Goal: Task Accomplishment & Management: Manage account settings

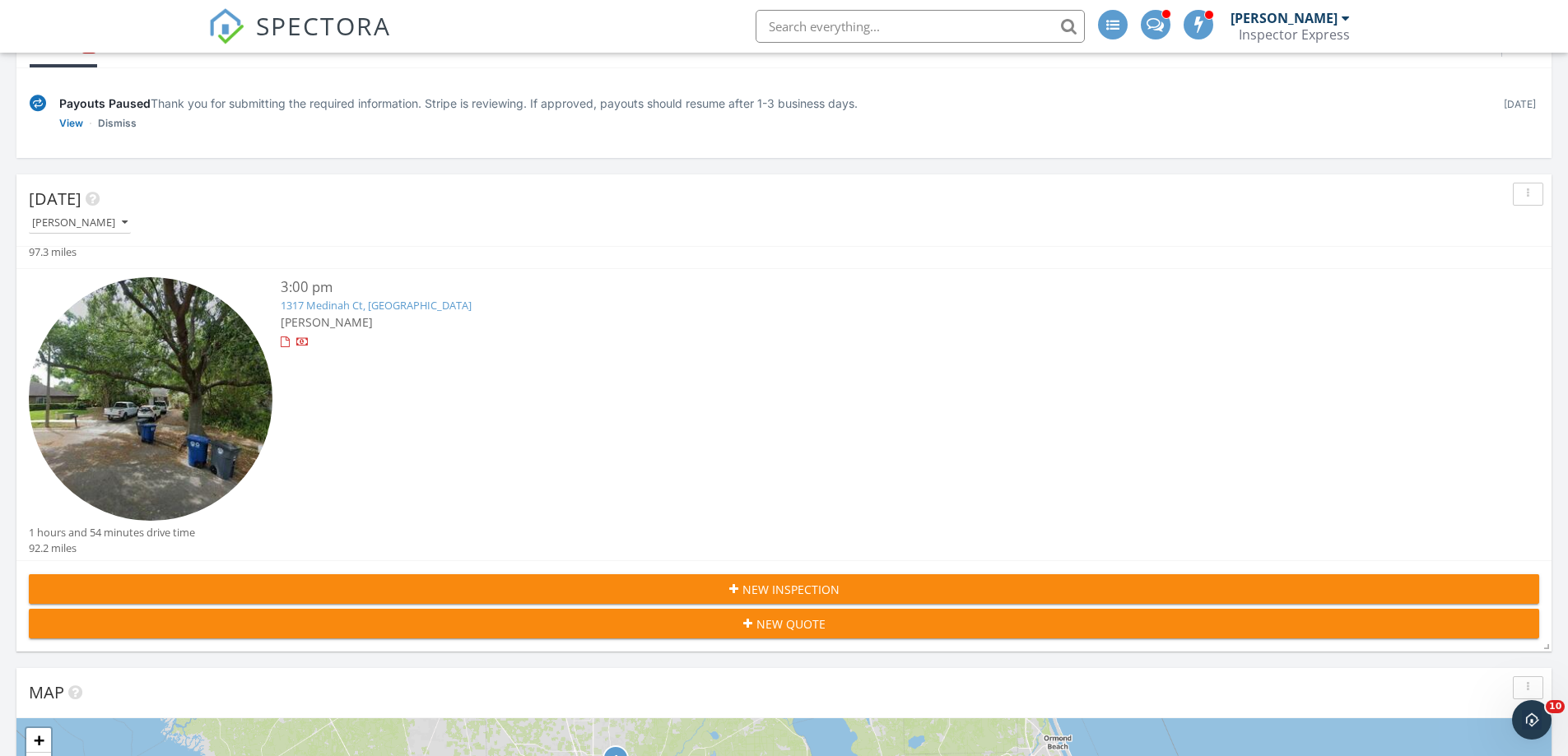
scroll to position [240, 0]
click at [381, 302] on link "1317 Medinah Ct, Winter Park, FL 32792" at bounding box center [376, 306] width 191 height 15
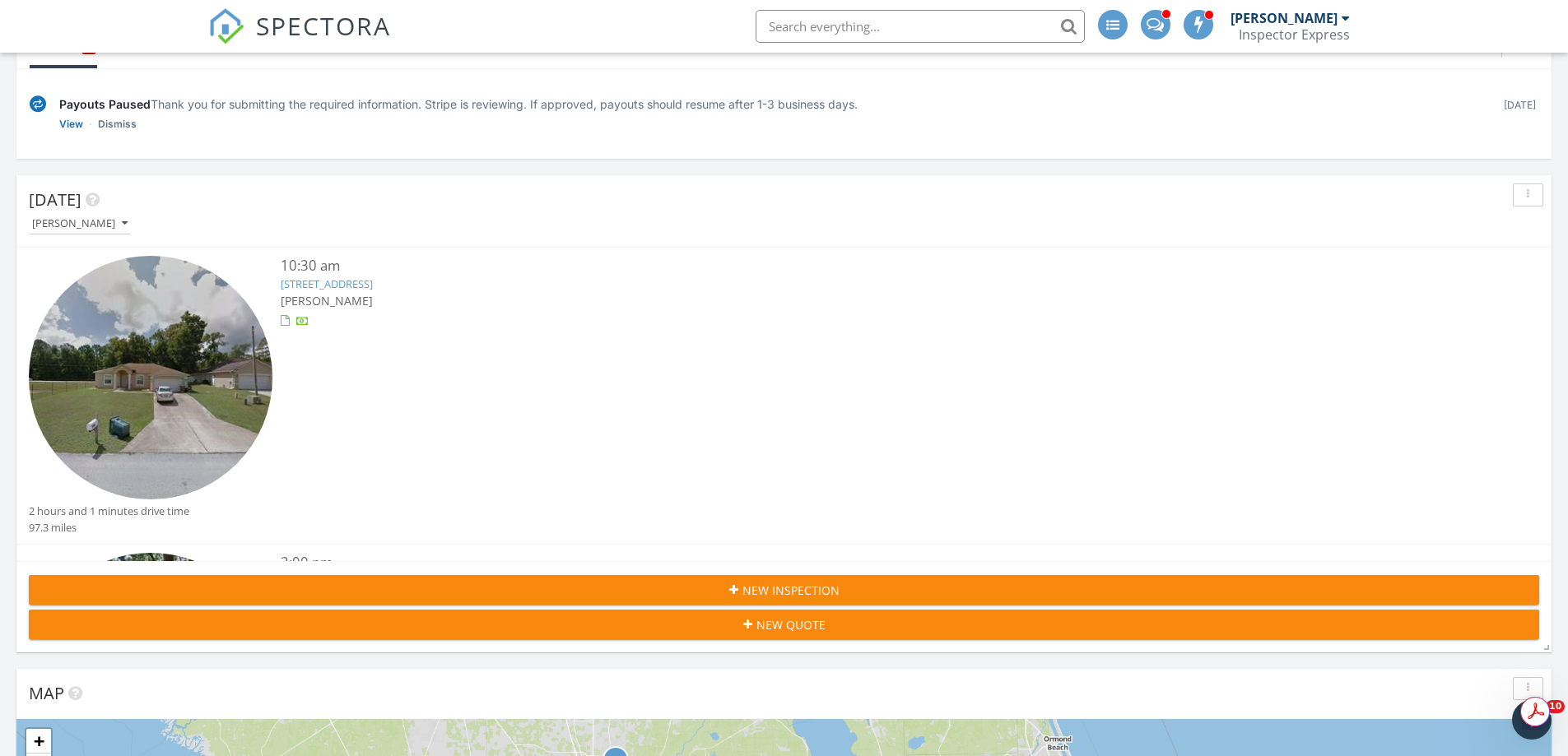
drag, startPoint x: 371, startPoint y: 284, endPoint x: 290, endPoint y: 283, distance: 81.0
click at [290, 283] on link "[STREET_ADDRESS]" at bounding box center [326, 284] width 92 height 15
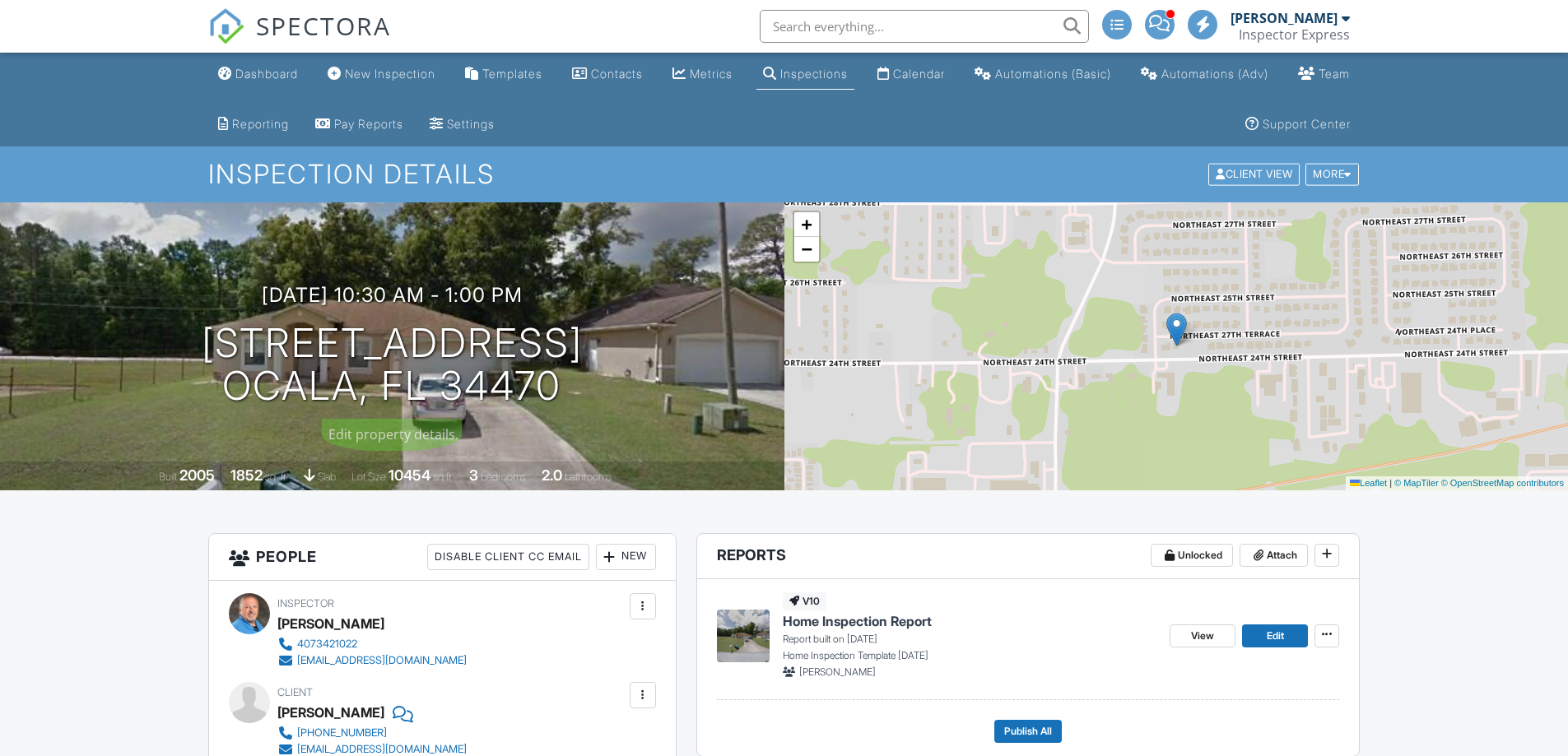
click at [587, 362] on div "09/29/2025 10:30 am - 1:00 pm 2648 NE 24th Pl Ocala, FL 34470" at bounding box center [392, 346] width 784 height 124
